Goal: Check status: Check status

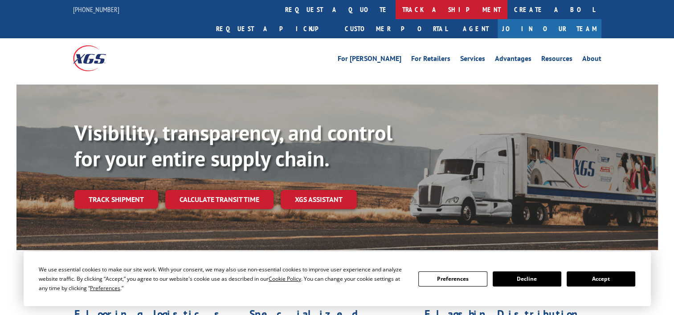
click at [395, 8] on link "track a shipment" at bounding box center [451, 9] width 112 height 19
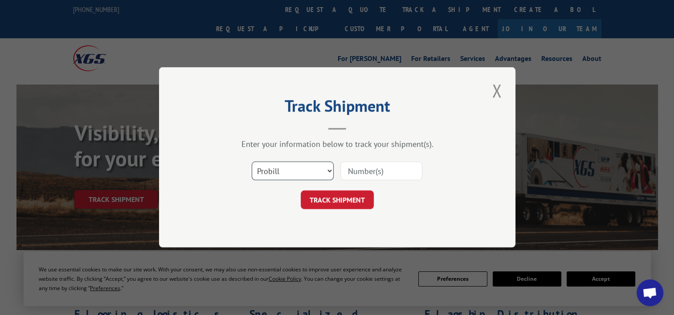
click at [277, 171] on select "Select category... Probill BOL PO" at bounding box center [293, 171] width 82 height 19
select select "po"
click at [252, 162] on select "Select category... Probill BOL PO" at bounding box center [293, 171] width 82 height 19
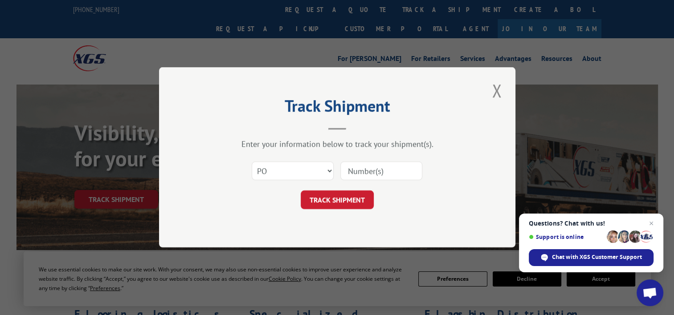
paste input "02525689"
type input "02525689"
click at [333, 194] on button "TRACK SHIPMENT" at bounding box center [337, 200] width 73 height 19
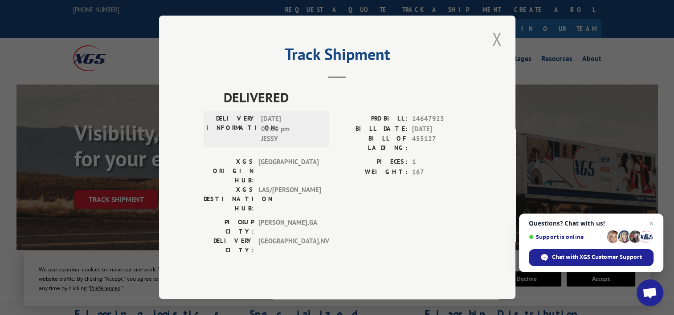
click at [496, 51] on button "Close modal" at bounding box center [496, 39] width 15 height 24
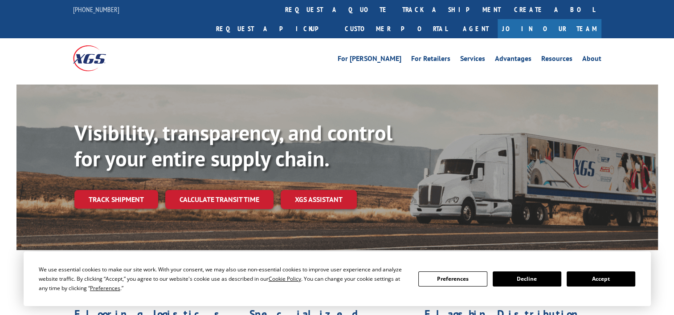
click at [395, 12] on link "track a shipment" at bounding box center [451, 9] width 112 height 19
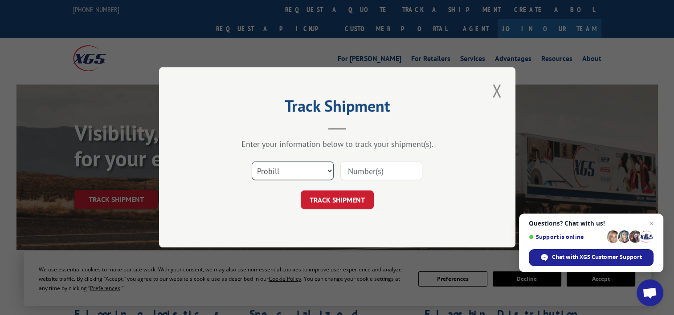
click at [280, 168] on select "Select category... Probill BOL PO" at bounding box center [293, 171] width 82 height 19
select select "po"
click at [252, 162] on select "Select category... Probill BOL PO" at bounding box center [293, 171] width 82 height 19
click at [346, 173] on input at bounding box center [381, 171] width 82 height 19
paste input "13502570"
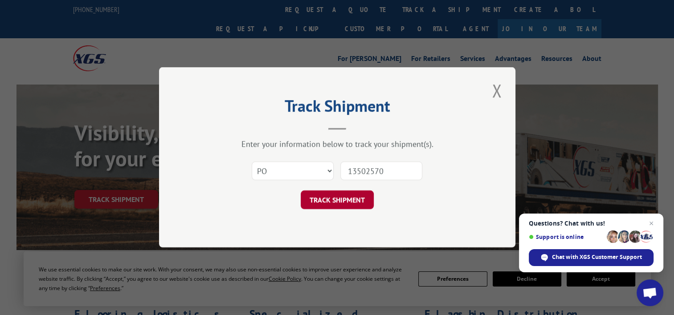
type input "13502570"
click at [341, 202] on button "TRACK SHIPMENT" at bounding box center [337, 200] width 73 height 19
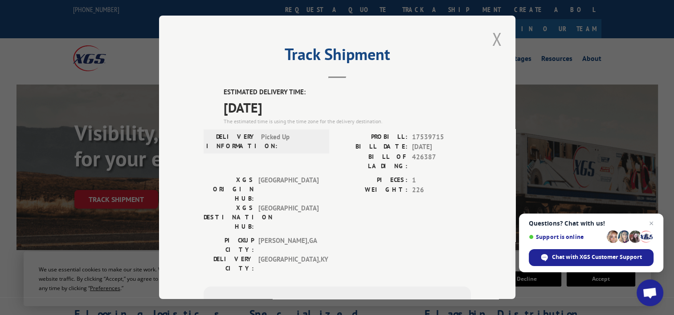
click at [495, 42] on button "Close modal" at bounding box center [496, 39] width 15 height 24
